Goal: Transaction & Acquisition: Book appointment/travel/reservation

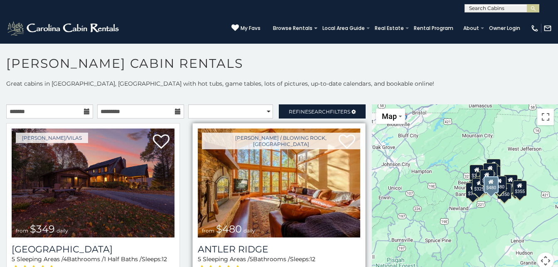
drag, startPoint x: 357, startPoint y: 177, endPoint x: 354, endPoint y: 144, distance: 32.5
click at [354, 144] on div "[PERSON_NAME] / Blowing Rock, [GEOGRAPHIC_DATA] from $480 daily [GEOGRAPHIC_DAT…" at bounding box center [279, 214] width 186 height 183
drag, startPoint x: 356, startPoint y: 155, endPoint x: 358, endPoint y: 191, distance: 35.3
click at [358, 191] on div "Boone / Blowing Rock, NC from $480 daily Antler Ridge 5 Sleeping Areas / 5 Bath…" at bounding box center [279, 212] width 174 height 178
drag, startPoint x: 356, startPoint y: 183, endPoint x: 357, endPoint y: 140, distance: 42.8
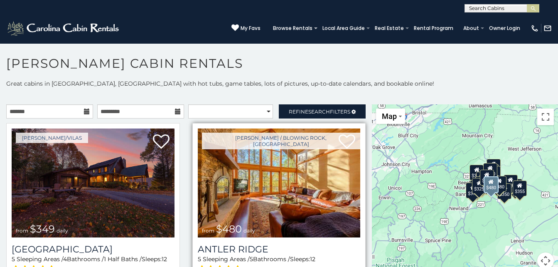
click at [357, 140] on div "Boone / Blowing Rock, NC from $480 daily Antler Ridge 5 Sleeping Areas / 5 Bath…" at bounding box center [279, 212] width 174 height 178
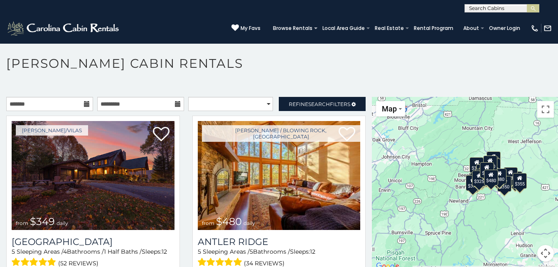
scroll to position [5, 0]
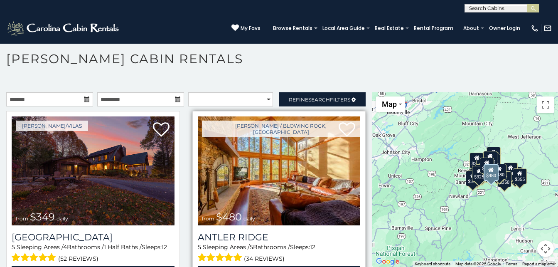
click at [260, 202] on img at bounding box center [279, 170] width 163 height 109
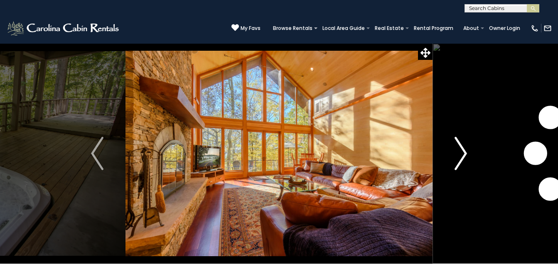
click at [460, 148] on img "Next" at bounding box center [460, 153] width 12 height 33
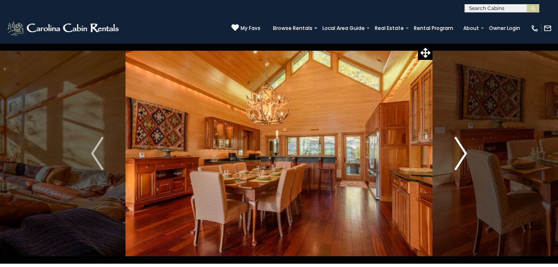
click at [460, 148] on img "Next" at bounding box center [460, 153] width 12 height 33
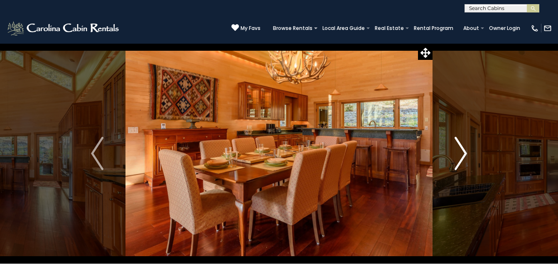
click at [460, 148] on img "Next" at bounding box center [460, 153] width 12 height 33
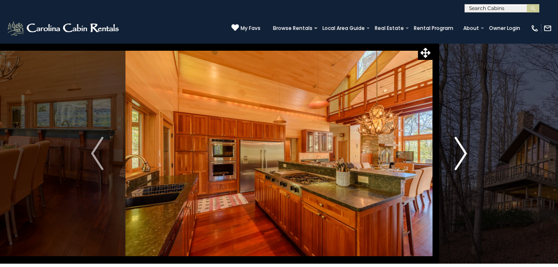
click at [460, 148] on img "Next" at bounding box center [460, 153] width 12 height 33
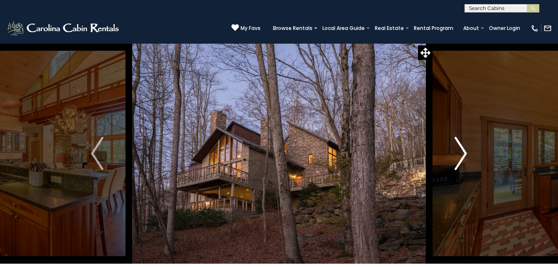
click at [460, 148] on img "Next" at bounding box center [460, 153] width 12 height 33
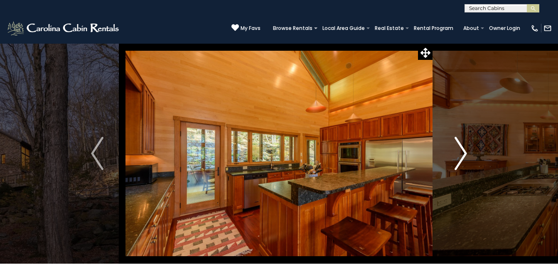
click at [460, 148] on img "Next" at bounding box center [460, 153] width 12 height 33
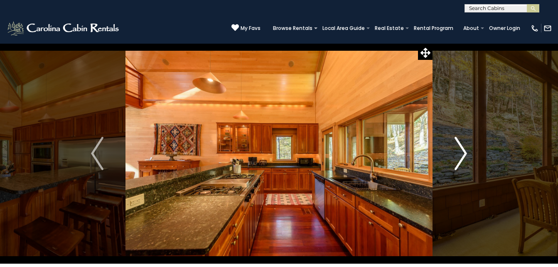
click at [460, 148] on img "Next" at bounding box center [460, 153] width 12 height 33
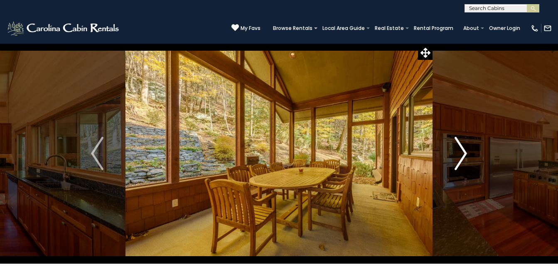
click at [460, 148] on img "Next" at bounding box center [460, 153] width 12 height 33
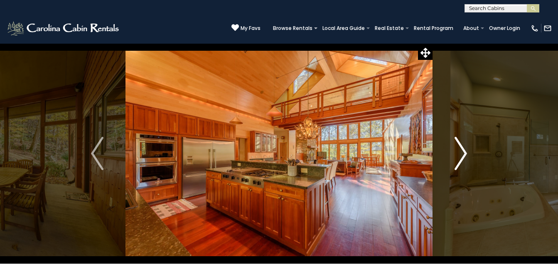
click at [460, 148] on img "Next" at bounding box center [460, 153] width 12 height 33
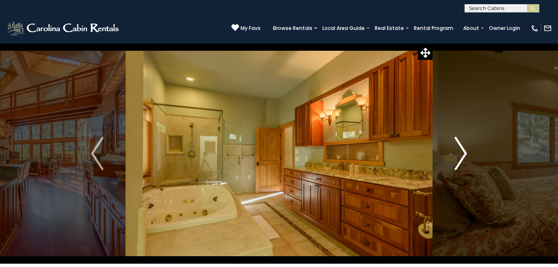
click at [460, 148] on img "Next" at bounding box center [460, 153] width 12 height 33
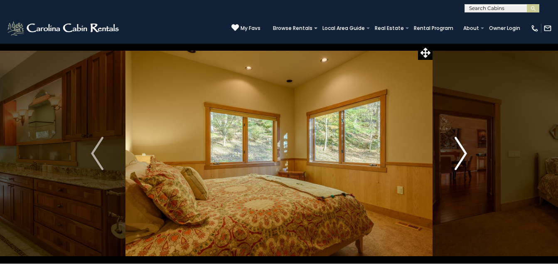
click at [460, 148] on img "Next" at bounding box center [460, 153] width 12 height 33
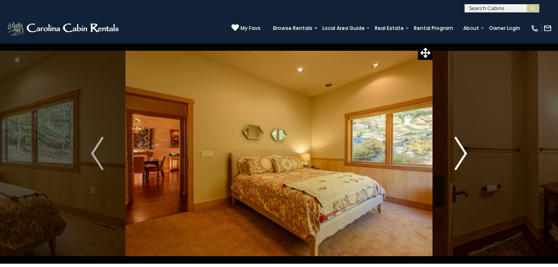
click at [460, 148] on img "Next" at bounding box center [460, 153] width 12 height 33
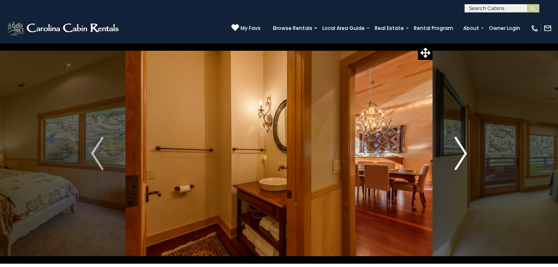
click at [460, 148] on img "Next" at bounding box center [460, 153] width 12 height 33
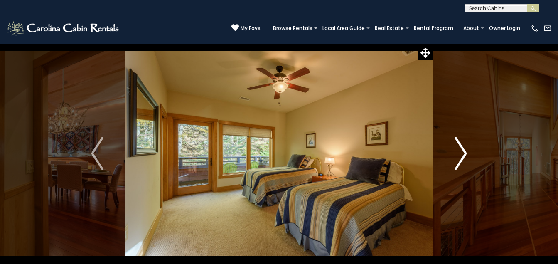
click at [460, 148] on img "Next" at bounding box center [460, 153] width 12 height 33
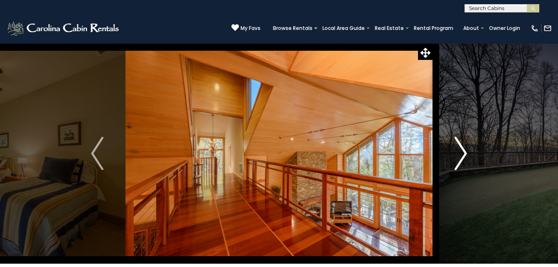
click at [460, 148] on img "Next" at bounding box center [460, 153] width 12 height 33
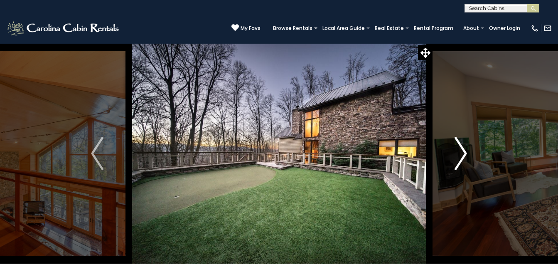
click at [460, 148] on img "Next" at bounding box center [460, 153] width 12 height 33
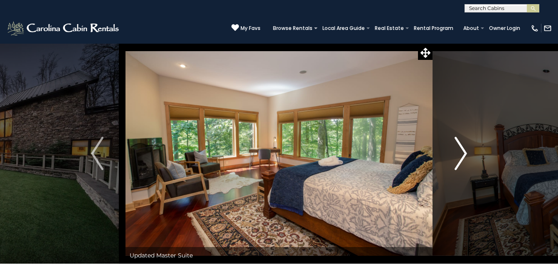
click at [460, 148] on img "Next" at bounding box center [460, 153] width 12 height 33
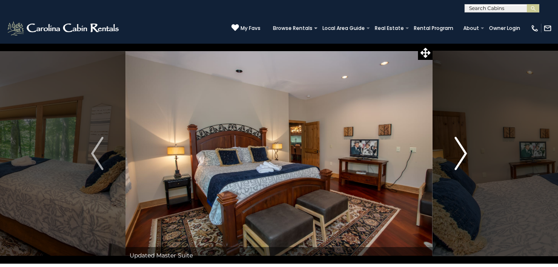
click at [460, 148] on img "Next" at bounding box center [460, 153] width 12 height 33
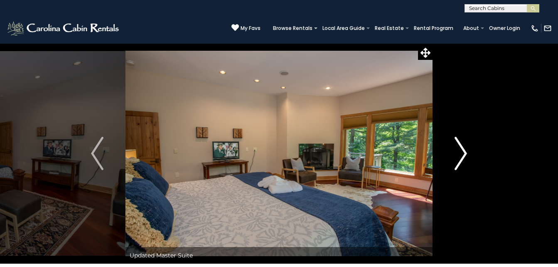
click at [460, 148] on img "Next" at bounding box center [460, 153] width 12 height 33
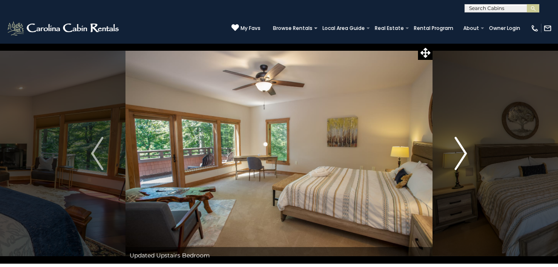
click at [460, 148] on img "Next" at bounding box center [460, 153] width 12 height 33
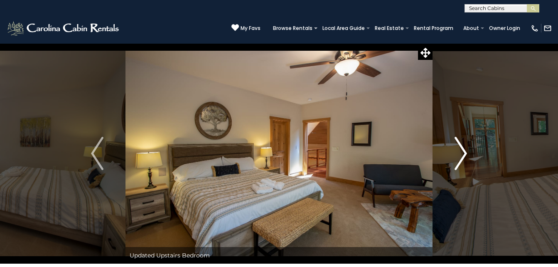
click at [460, 148] on img "Next" at bounding box center [460, 153] width 12 height 33
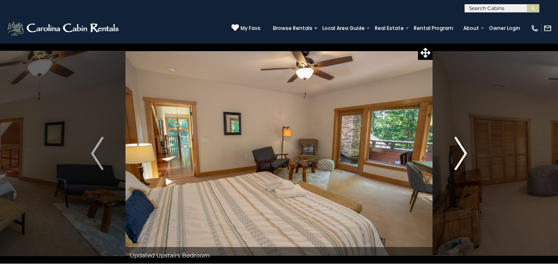
click at [460, 148] on img "Next" at bounding box center [460, 153] width 12 height 33
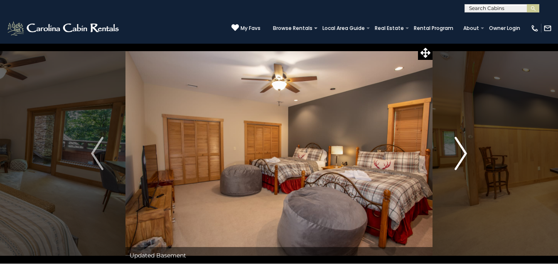
click at [460, 148] on img "Next" at bounding box center [460, 153] width 12 height 33
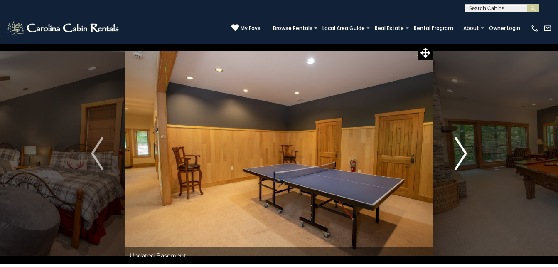
click at [460, 148] on img "Next" at bounding box center [460, 153] width 12 height 33
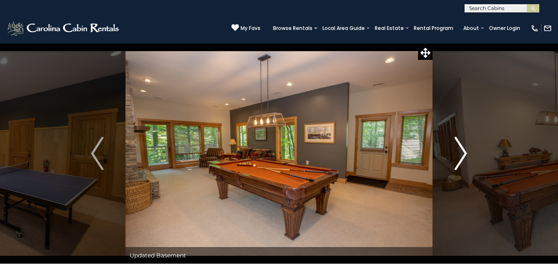
click at [460, 148] on img "Next" at bounding box center [460, 153] width 12 height 33
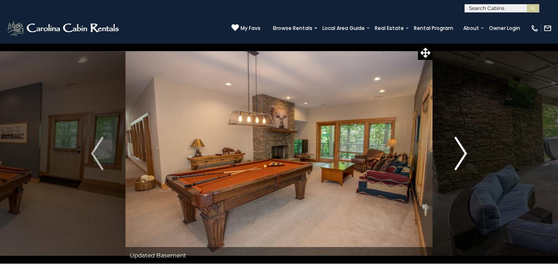
click at [460, 148] on img "Next" at bounding box center [460, 153] width 12 height 33
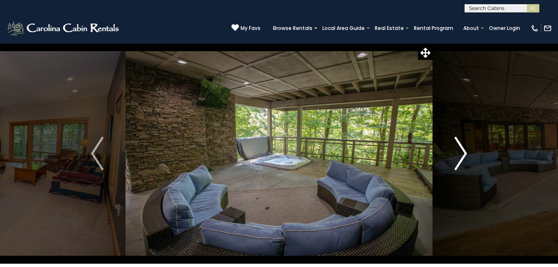
click at [460, 148] on img "Next" at bounding box center [460, 153] width 12 height 33
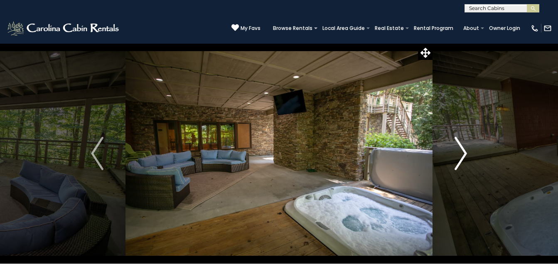
click at [460, 148] on img "Next" at bounding box center [460, 153] width 12 height 33
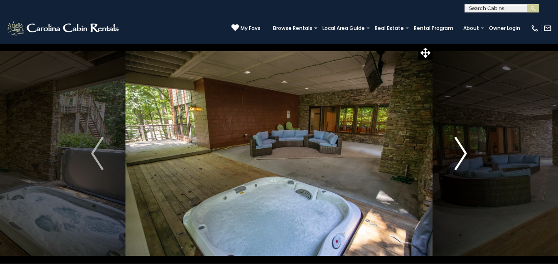
click at [460, 148] on img "Next" at bounding box center [460, 153] width 12 height 33
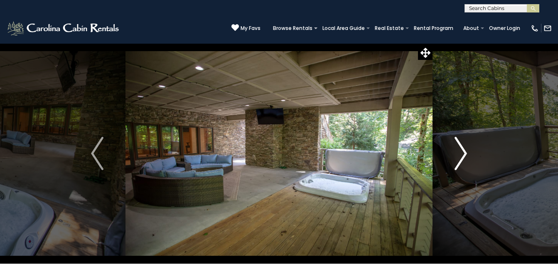
click at [460, 148] on img "Next" at bounding box center [460, 153] width 12 height 33
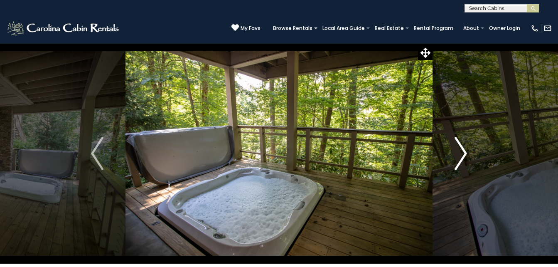
click at [460, 148] on img "Next" at bounding box center [460, 153] width 12 height 33
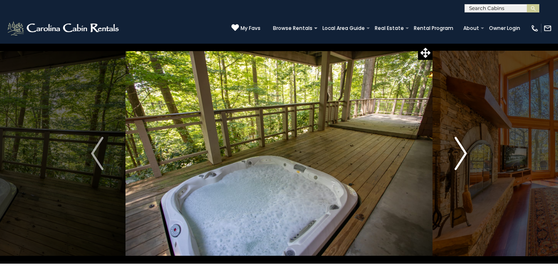
click at [460, 148] on img "Next" at bounding box center [460, 153] width 12 height 33
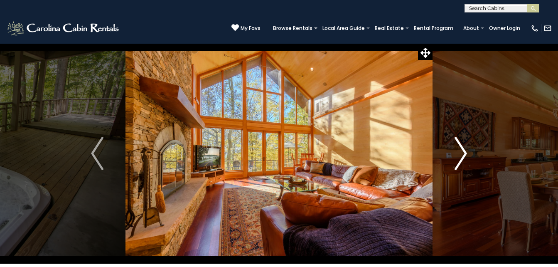
click at [460, 148] on img "Next" at bounding box center [460, 153] width 12 height 33
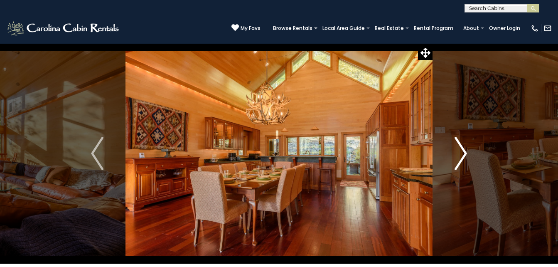
click at [460, 148] on img "Next" at bounding box center [460, 153] width 12 height 33
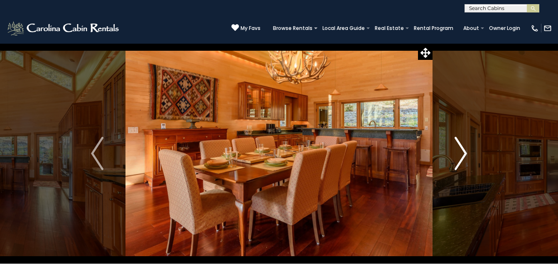
click at [460, 148] on img "Next" at bounding box center [460, 153] width 12 height 33
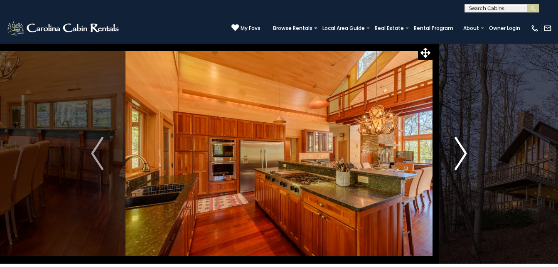
click at [460, 148] on img "Next" at bounding box center [460, 153] width 12 height 33
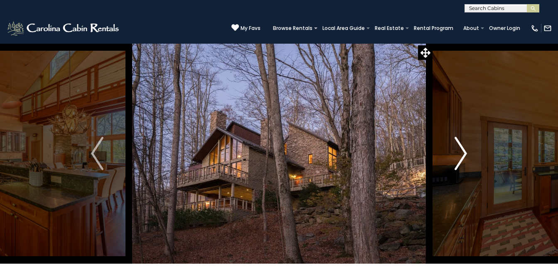
click at [460, 148] on img "Next" at bounding box center [460, 153] width 12 height 33
